Goal: Check status

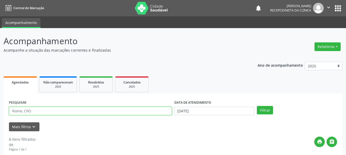
click at [30, 112] on input "text" at bounding box center [90, 111] width 163 height 9
type input "BEN"
click at [257, 106] on button "Filtrar" at bounding box center [265, 110] width 16 height 9
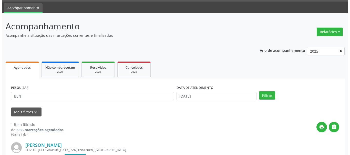
scroll to position [75, 0]
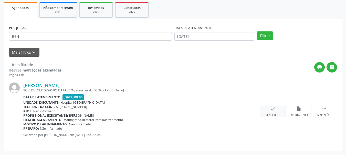
click at [270, 112] on div "check Resolvido" at bounding box center [273, 111] width 26 height 11
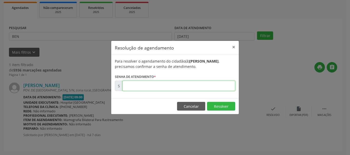
click at [181, 88] on input "text" at bounding box center [178, 86] width 113 height 10
type input "00173673"
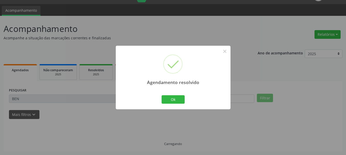
scroll to position [1, 0]
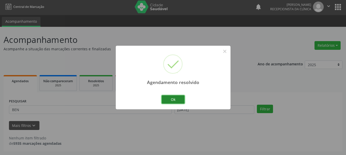
drag, startPoint x: 171, startPoint y: 100, endPoint x: 91, endPoint y: 105, distance: 79.3
click at [170, 100] on button "Ok" at bounding box center [173, 100] width 23 height 9
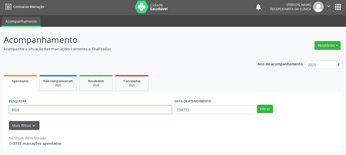
drag, startPoint x: 47, startPoint y: 109, endPoint x: 2, endPoint y: 101, distance: 45.7
click at [0, 101] on div "Acompanhamento Acompanhe a situação das marcações correntes e finalizadas Relat…" at bounding box center [173, 91] width 346 height 129
type input "ANABER"
click at [257, 105] on button "Filtrar" at bounding box center [265, 109] width 16 height 9
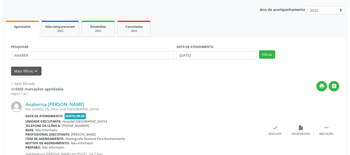
scroll to position [75, 0]
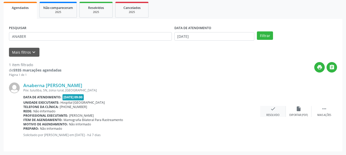
click at [273, 114] on div "Resolvido" at bounding box center [272, 116] width 13 height 4
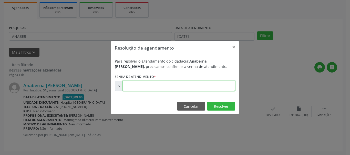
click at [216, 87] on input "text" at bounding box center [178, 86] width 113 height 10
type input "00173731"
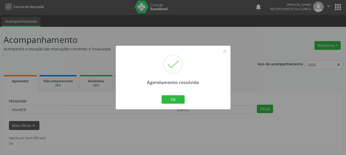
scroll to position [1, 0]
click at [225, 51] on button "×" at bounding box center [224, 51] width 9 height 9
